Goal: Obtain resource: Obtain resource

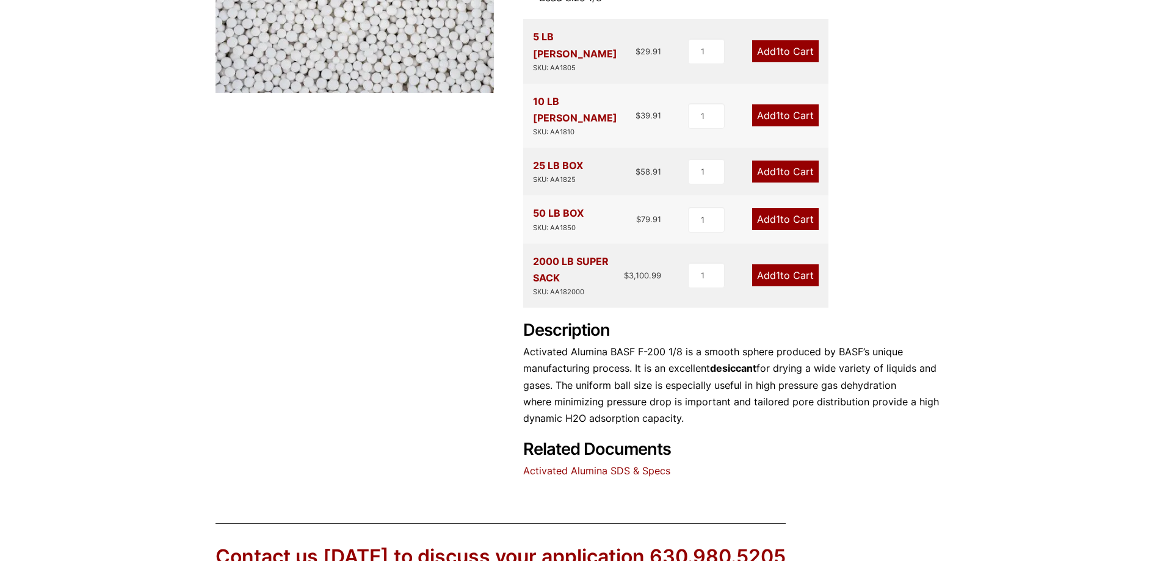
scroll to position [366, 0]
click at [642, 464] on link "Activated Alumina SDS & Specs" at bounding box center [596, 470] width 147 height 12
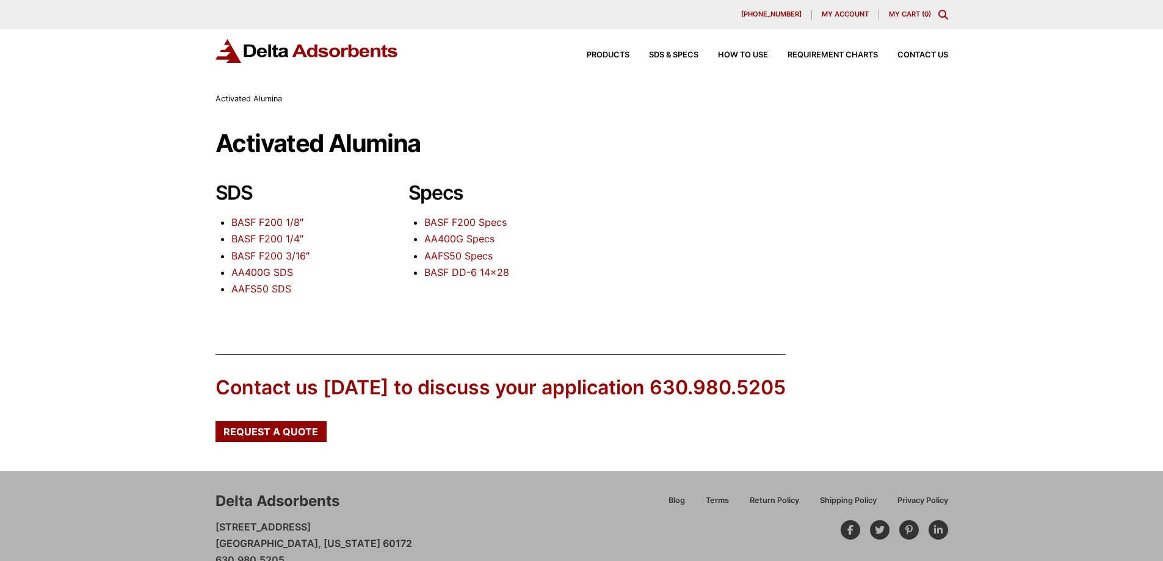
click at [288, 224] on link "BASF F200 1/8″" at bounding box center [267, 222] width 72 height 12
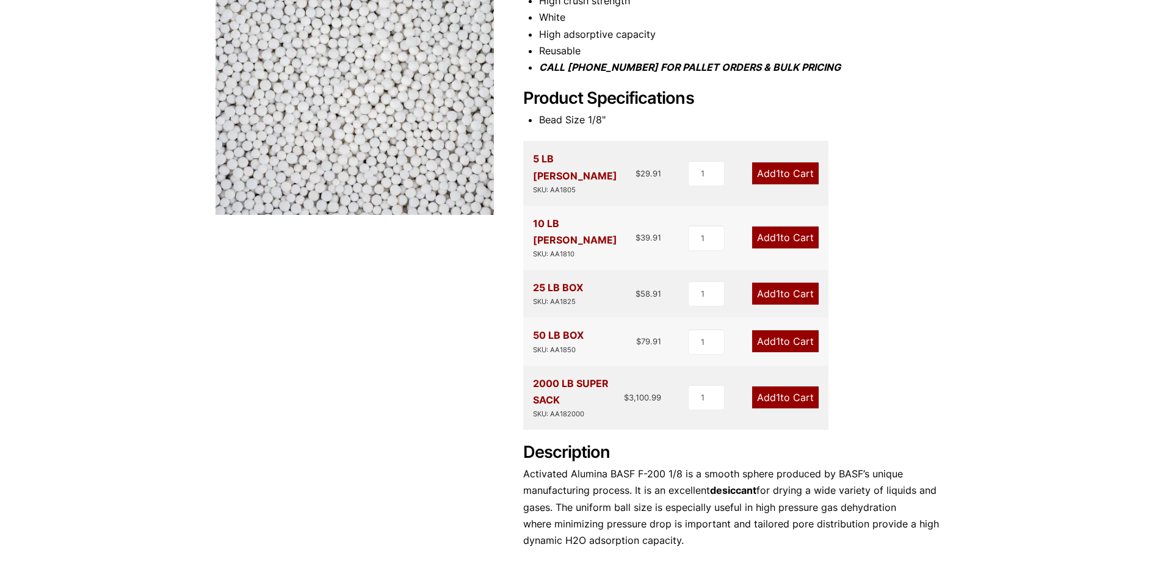
scroll to position [244, 0]
